Goal: Information Seeking & Learning: Learn about a topic

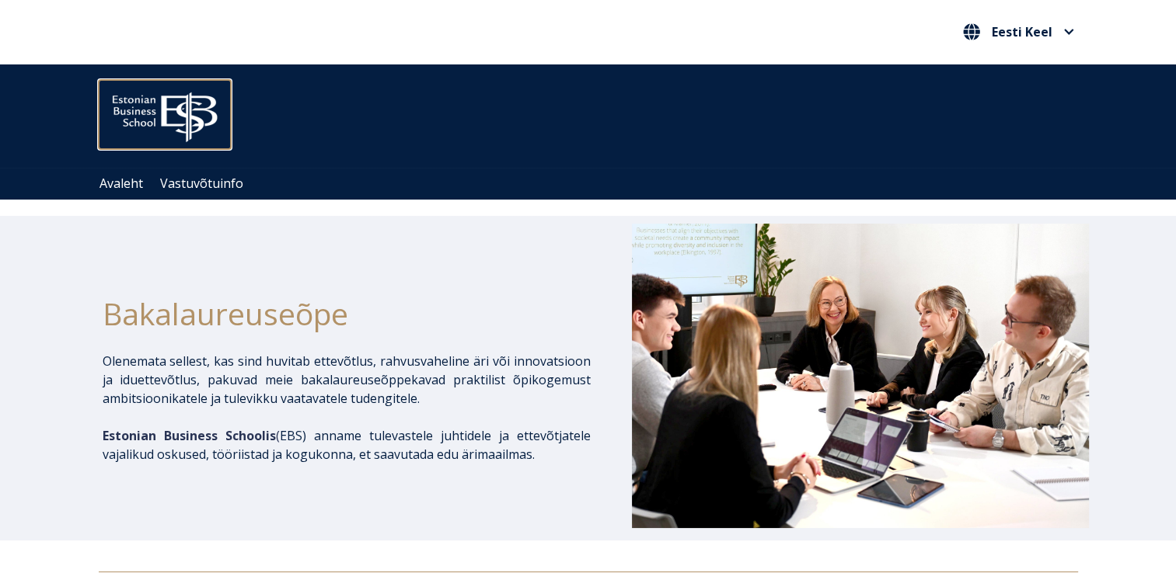
click at [187, 102] on img at bounding box center [165, 113] width 132 height 67
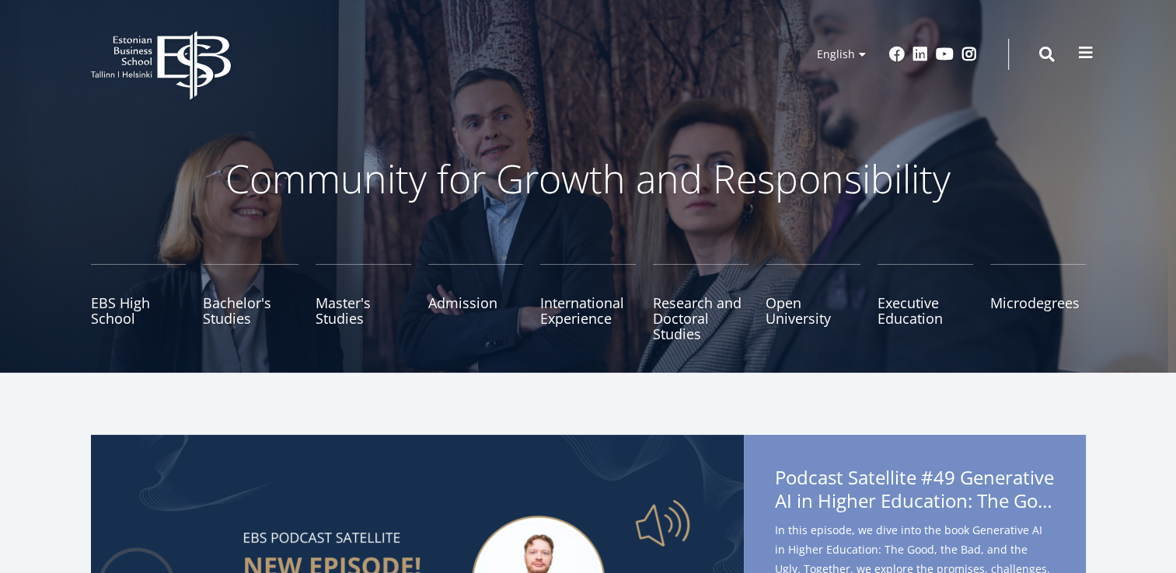
click at [1089, 52] on span at bounding box center [1086, 53] width 16 height 16
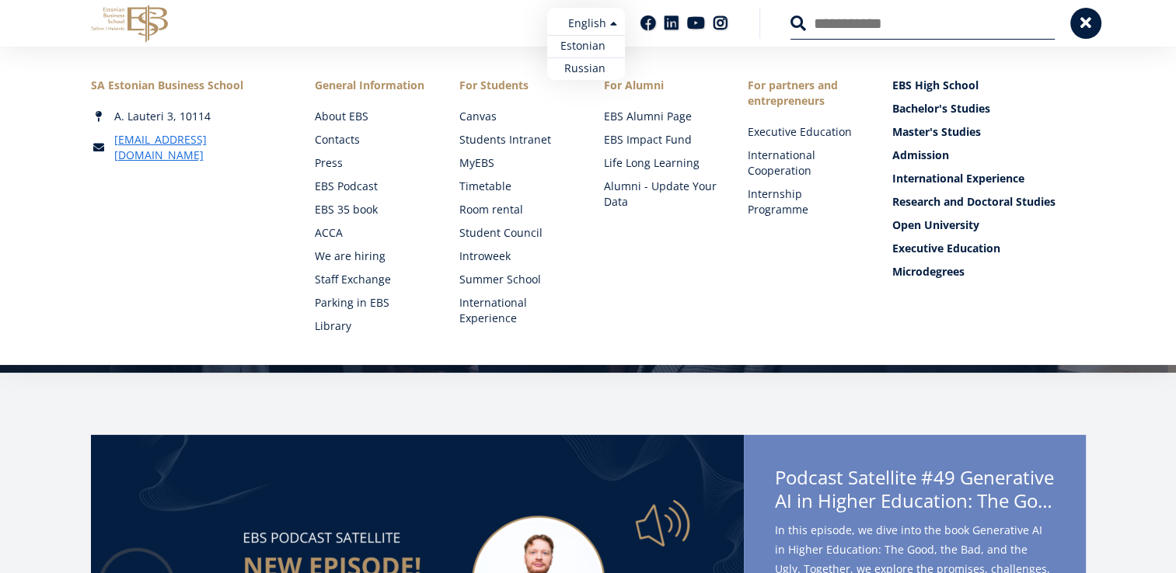
click at [591, 42] on link "Estonian" at bounding box center [586, 46] width 78 height 23
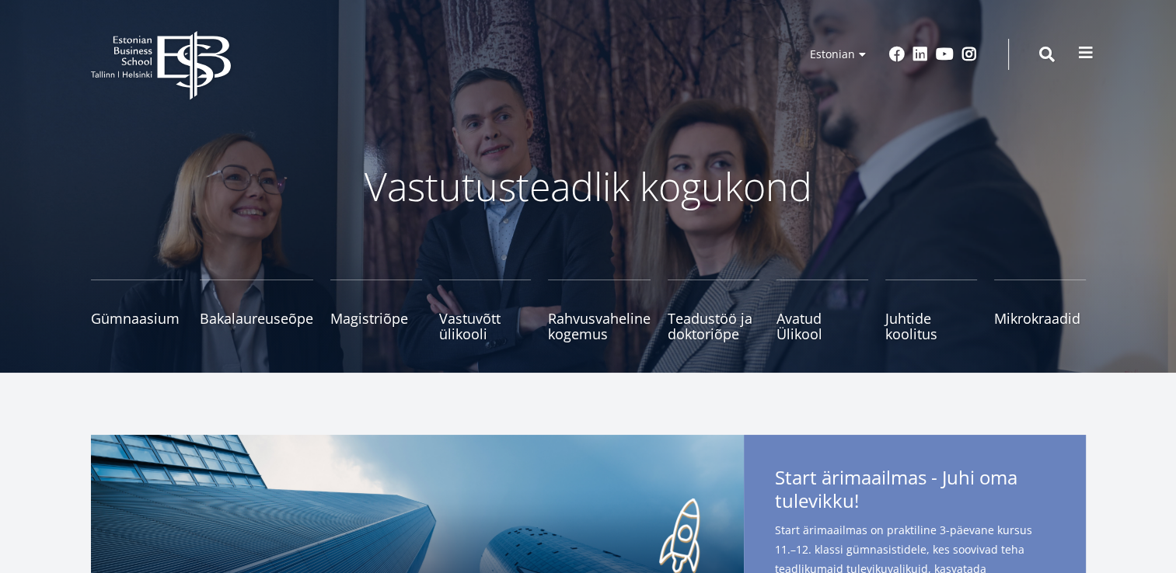
click at [1091, 58] on span at bounding box center [1086, 53] width 16 height 16
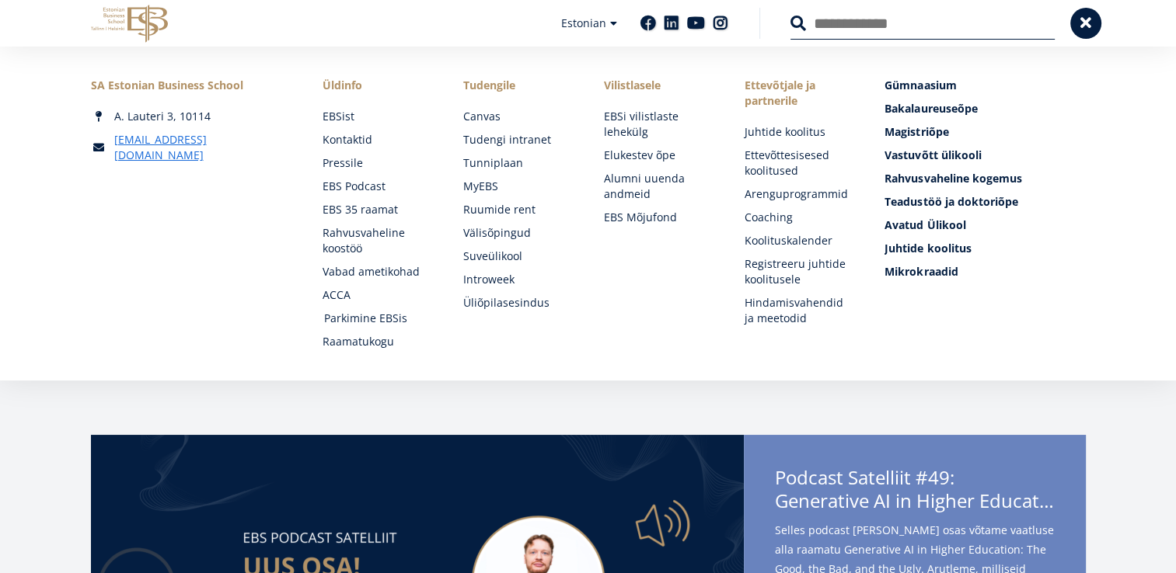
click at [362, 321] on link "Parkimine EBSis" at bounding box center [379, 319] width 110 height 16
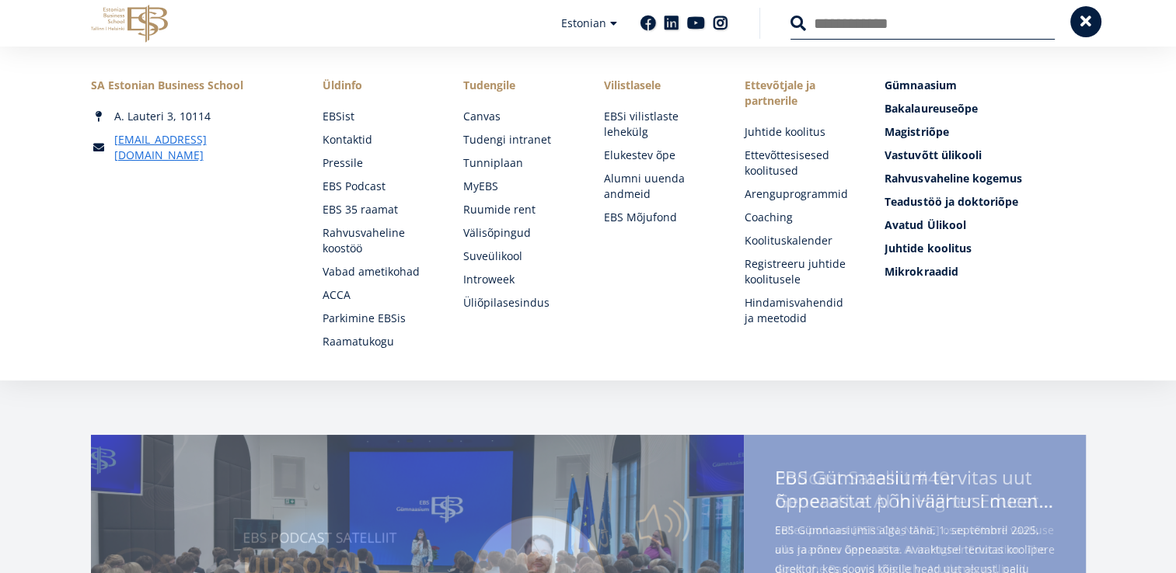
click at [1088, 23] on span at bounding box center [1086, 22] width 16 height 16
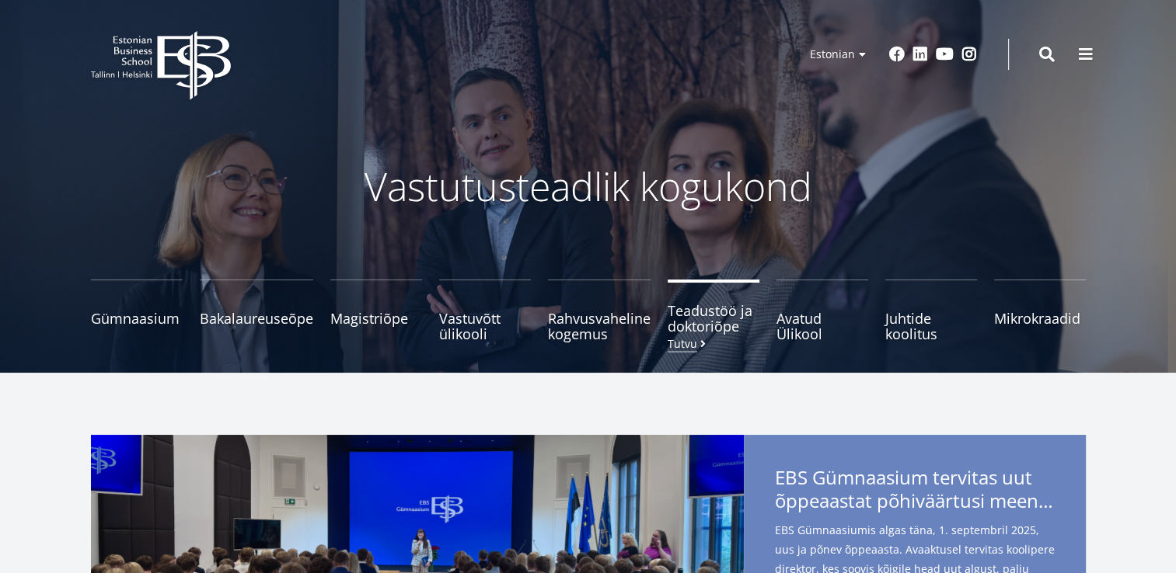
click at [683, 325] on span "Teadustöö ja doktoriõpe Tutvu" at bounding box center [714, 318] width 92 height 31
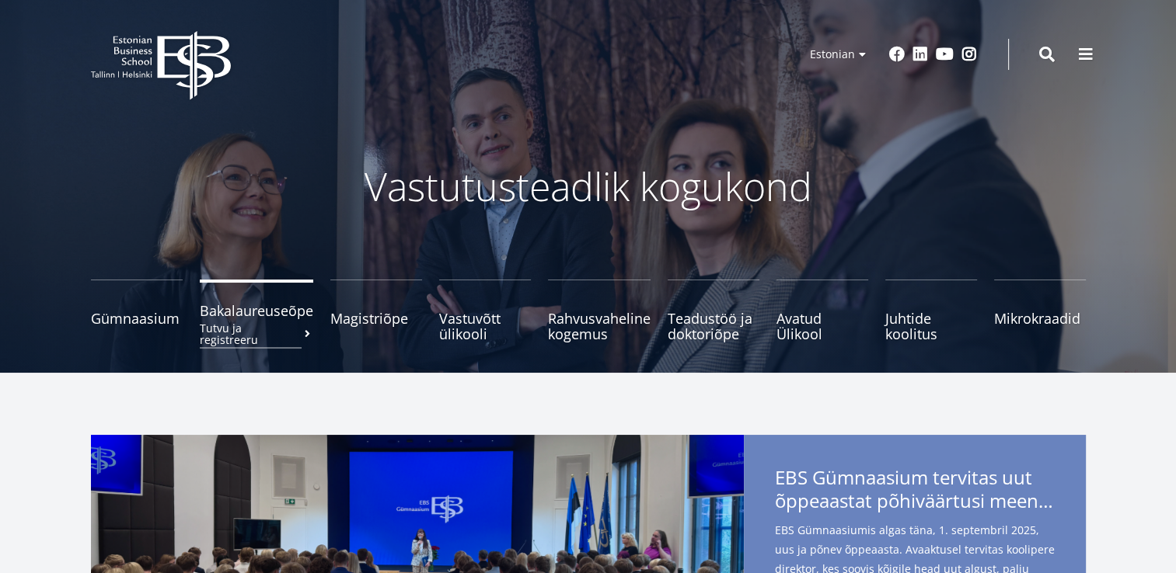
click at [277, 313] on span "Bakalaureuseõpe Tutvu ja registreeru" at bounding box center [256, 311] width 113 height 16
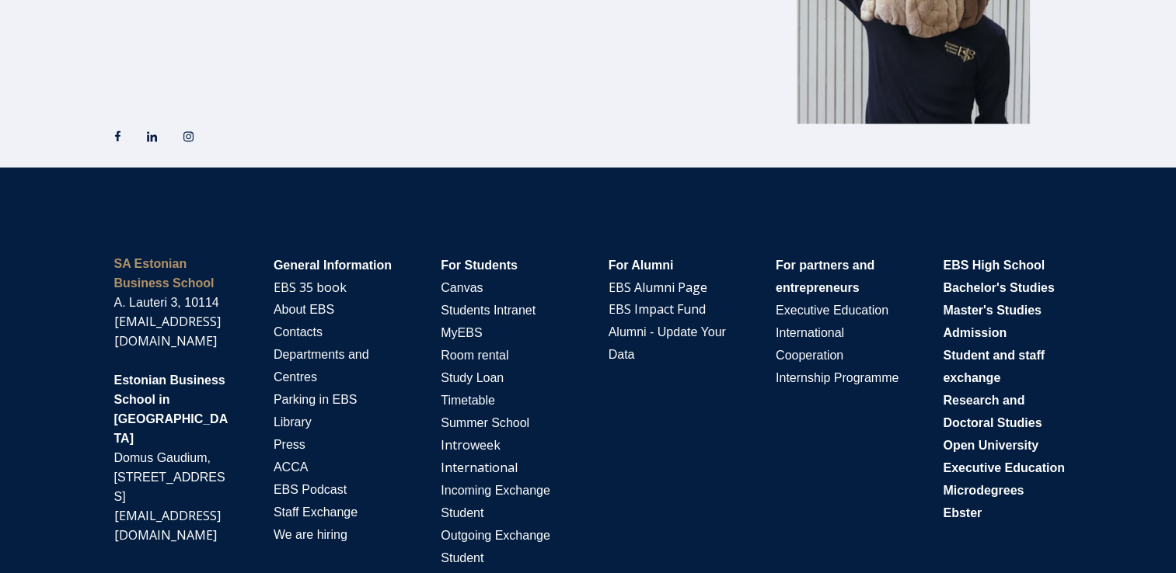
scroll to position [3116, 0]
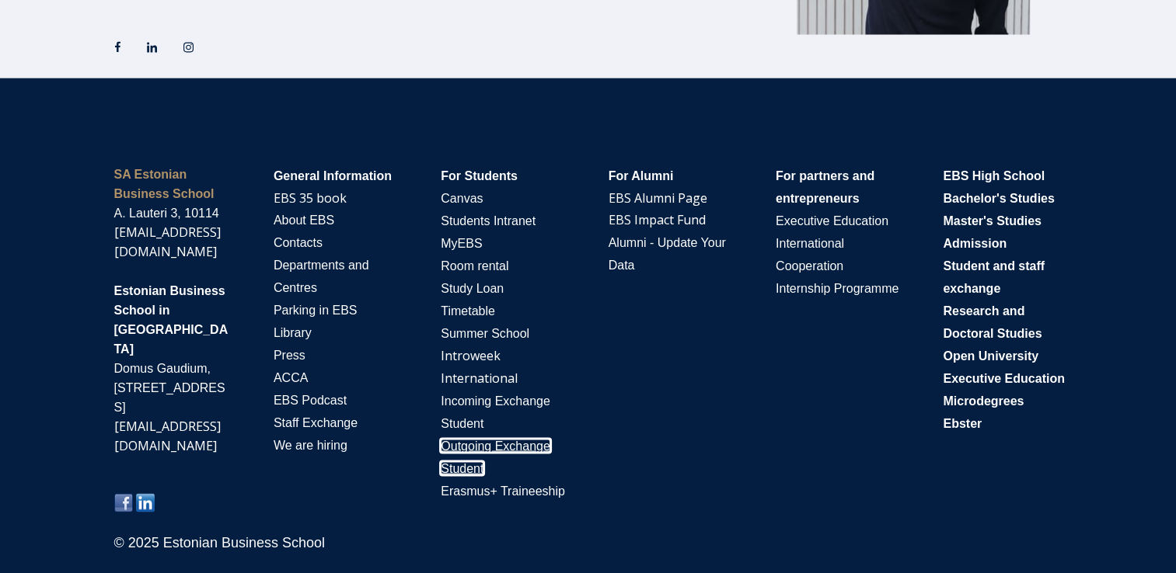
click at [535, 441] on span "Outgoing Exchange Student" at bounding box center [496, 458] width 110 height 36
